Goal: Task Accomplishment & Management: Use online tool/utility

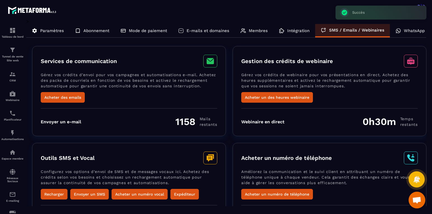
scroll to position [161, 0]
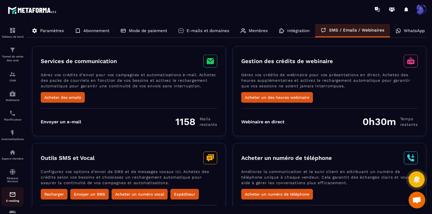
click at [12, 198] on div "E-mailing" at bounding box center [12, 196] width 22 height 11
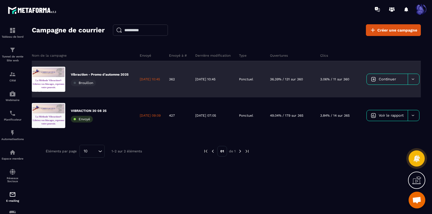
click at [408, 82] on link "Continuer" at bounding box center [387, 79] width 41 height 11
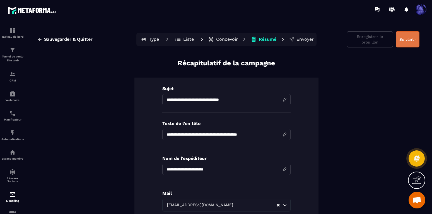
click at [415, 37] on button "Suivant" at bounding box center [408, 39] width 24 height 16
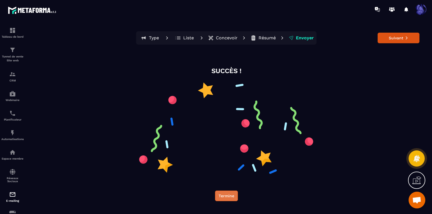
click at [230, 196] on button "Termine" at bounding box center [226, 196] width 23 height 11
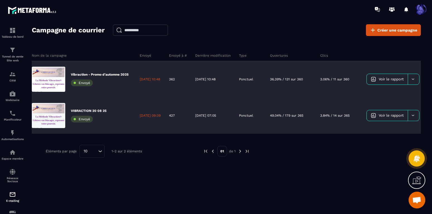
click at [397, 80] on span "Voir le rapport" at bounding box center [391, 79] width 25 height 4
